Goal: Task Accomplishment & Management: Use online tool/utility

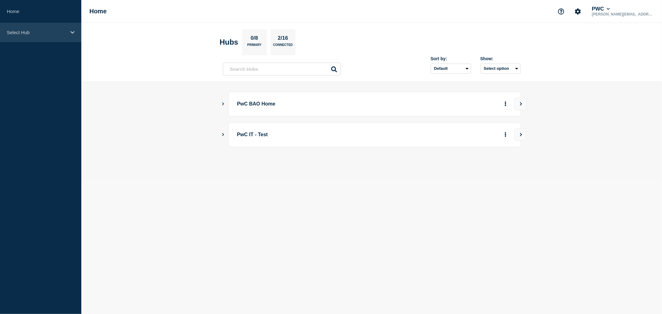
click at [24, 35] on p "Select Hub" at bounding box center [37, 32] width 60 height 5
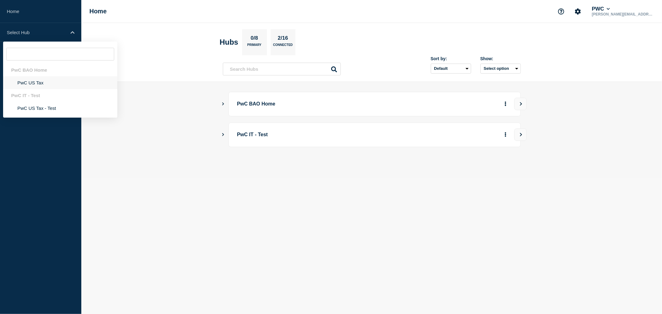
click at [35, 85] on li "PwC US Tax" at bounding box center [60, 82] width 114 height 13
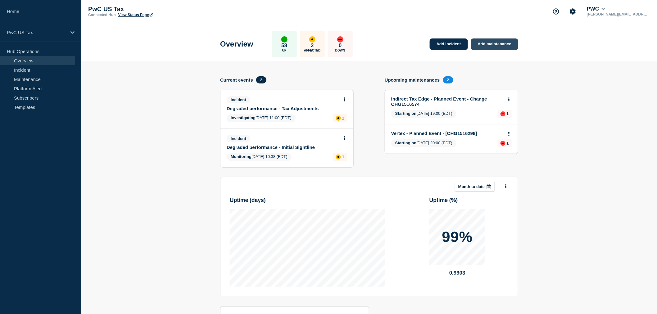
click at [494, 46] on link "Add maintenance" at bounding box center [494, 43] width 47 height 11
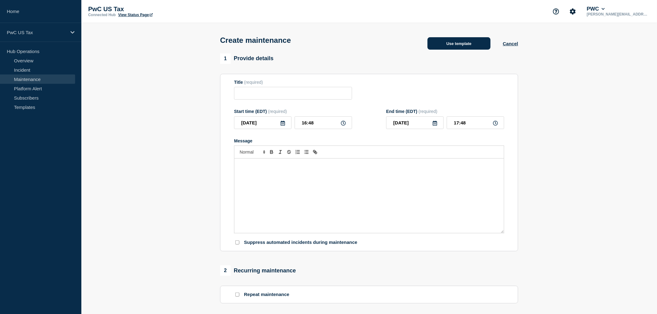
click at [445, 45] on button "Use template" at bounding box center [458, 43] width 63 height 12
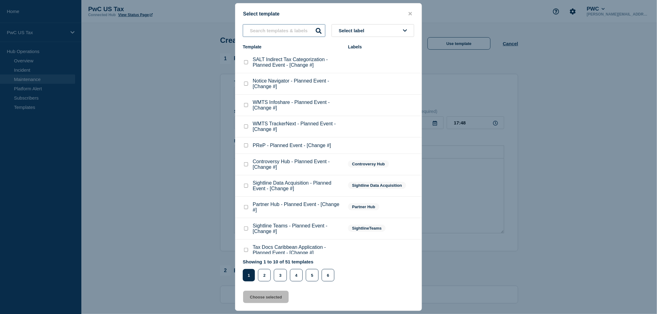
click at [249, 32] on input "text" at bounding box center [284, 30] width 83 height 13
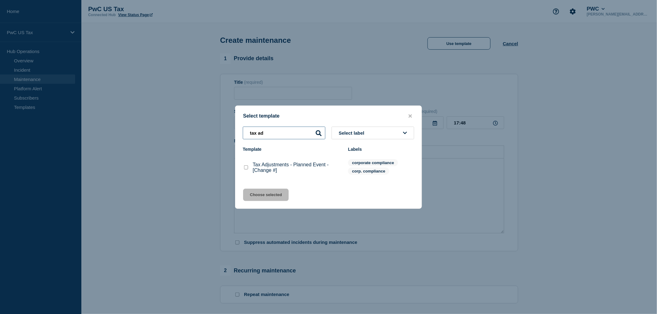
type input "tax ad"
click at [244, 169] on checkbox"] "Tax Adjustments - Planned Event - [Change #] checkbox" at bounding box center [246, 167] width 4 height 4
checkbox checkbox"] "true"
click at [260, 200] on button "Choose selected" at bounding box center [266, 195] width 46 height 12
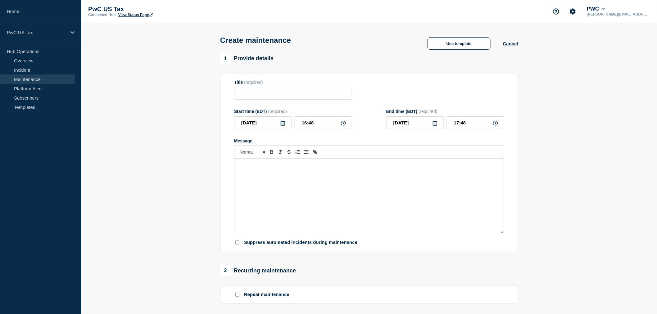
type input "Tax Adjustments - Planned Event - [Change #]"
